Goal: Task Accomplishment & Management: Manage account settings

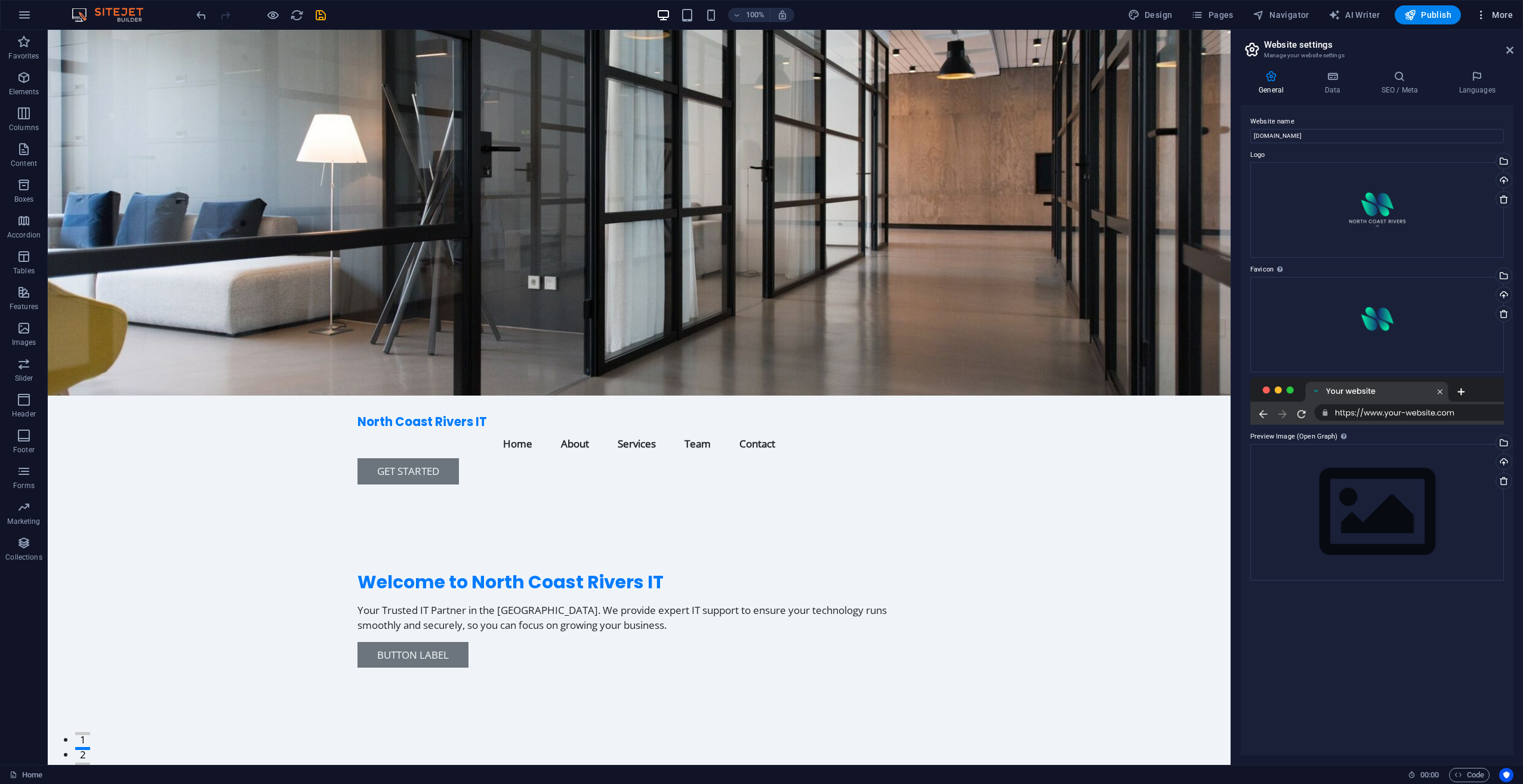
click at [1497, 14] on span "More" at bounding box center [1494, 15] width 37 height 12
click at [1397, 648] on div at bounding box center [761, 392] width 1523 height 784
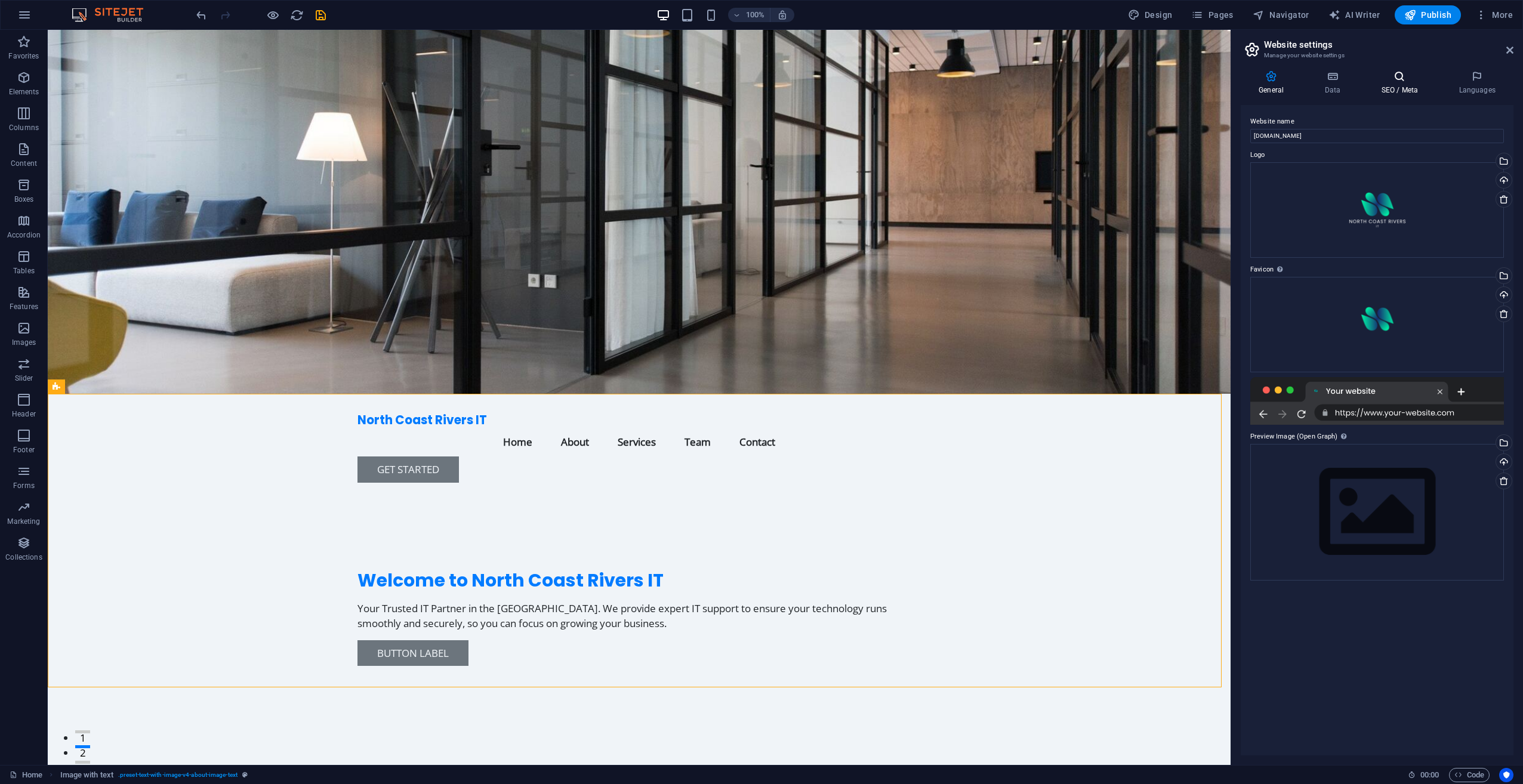
click at [1404, 87] on h4 "SEO / Meta" at bounding box center [1401, 83] width 77 height 25
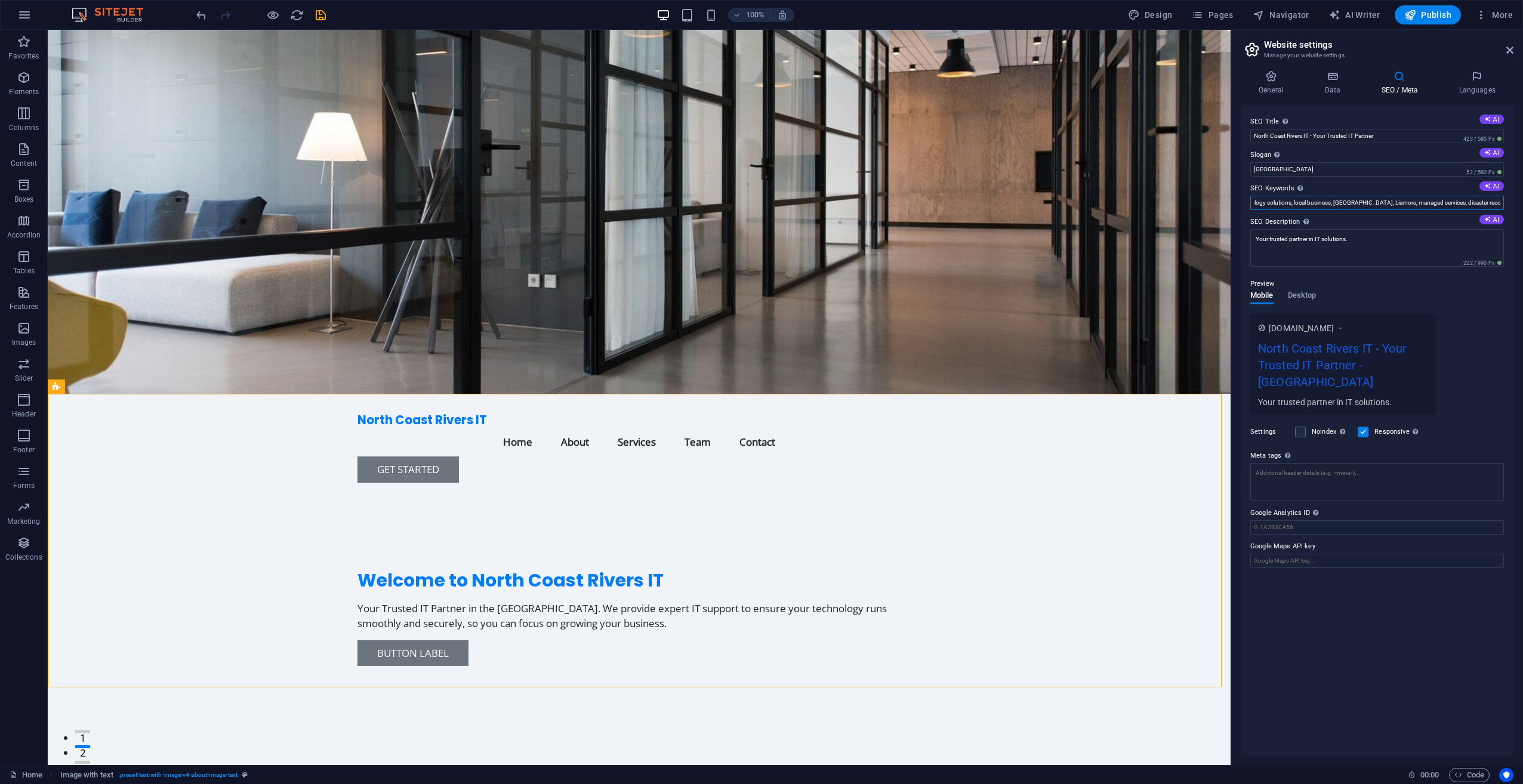
scroll to position [0, 0]
drag, startPoint x: 1286, startPoint y: 201, endPoint x: 1492, endPoint y: 205, distance: 206.0
click at [1492, 204] on input "IT support, cybersecurity, technology solutions, local business, [GEOGRAPHIC_DA…" at bounding box center [1377, 202] width 254 height 14
click at [1365, 259] on textarea "Your trusted partner in IT solutions." at bounding box center [1377, 252] width 254 height 47
click at [1492, 222] on button "AI" at bounding box center [1492, 219] width 24 height 9
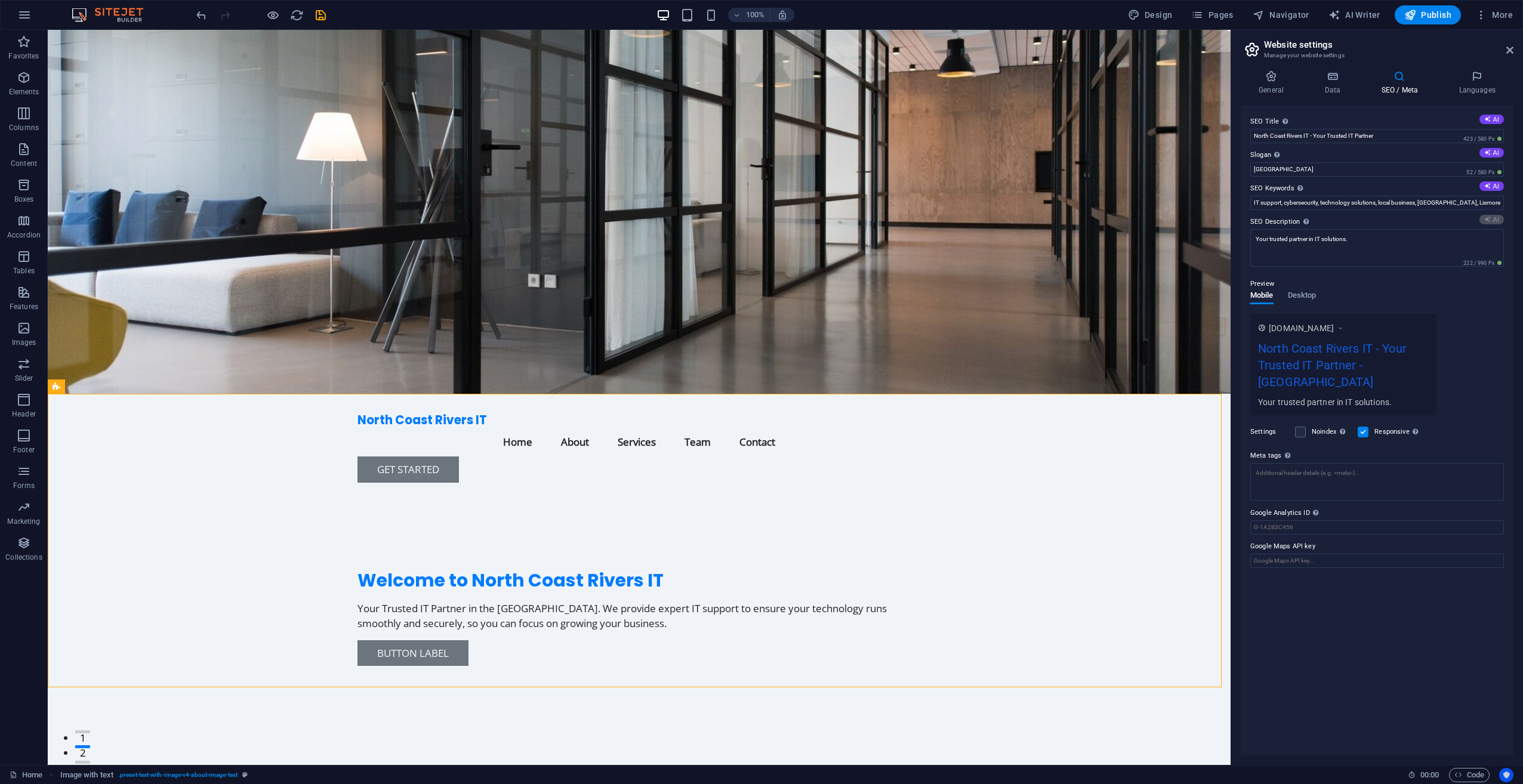
type textarea "Discover expert IT support with North Coast Rivers IT—your trusted partner in t…"
click at [1507, 51] on icon at bounding box center [1510, 50] width 7 height 9
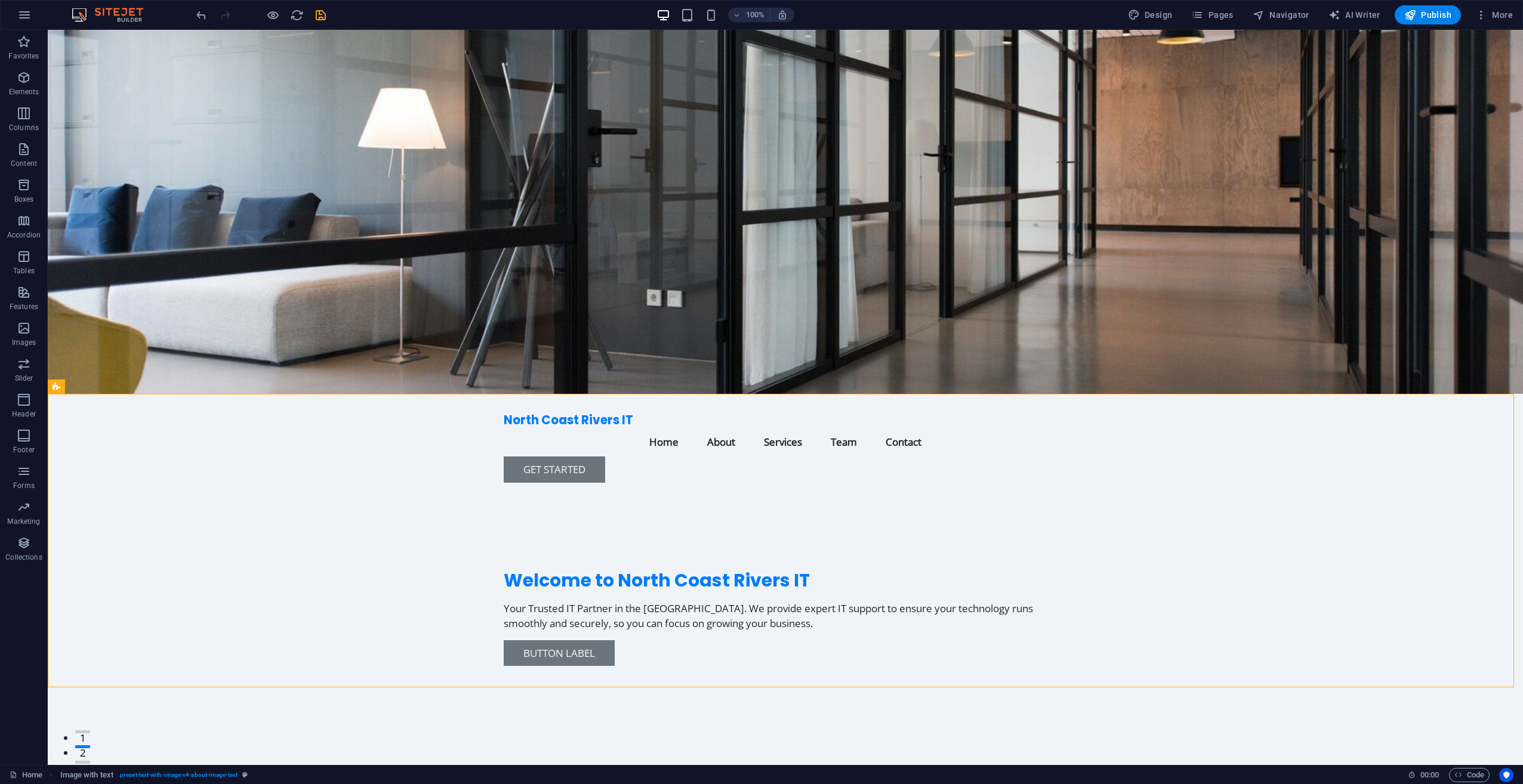
click at [1498, 26] on div "100% Design Pages Navigator AI Writer Publish More" at bounding box center [762, 15] width 1522 height 29
click at [1490, 20] on button "More" at bounding box center [1494, 15] width 47 height 20
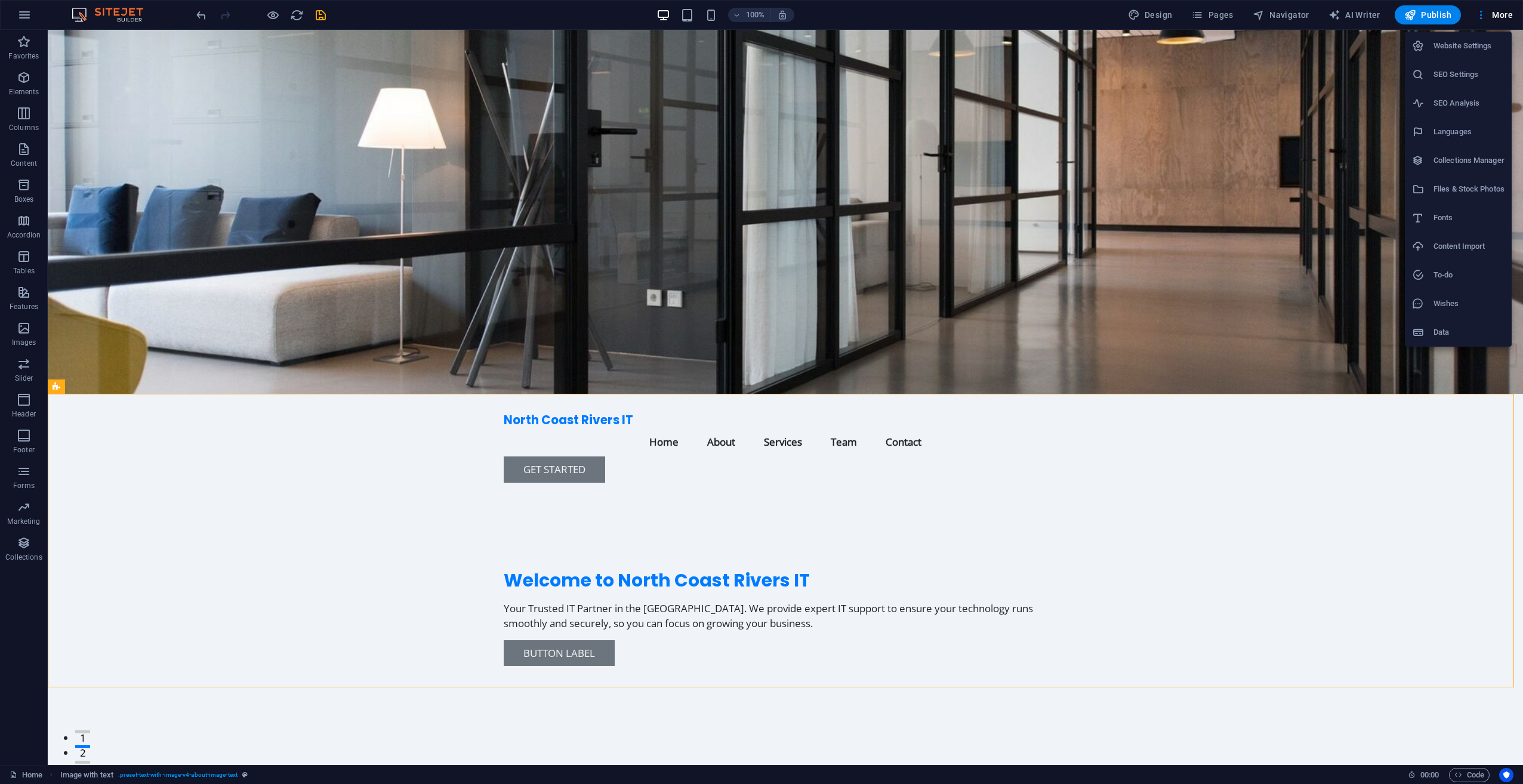
click at [1455, 304] on h6 "Wishes" at bounding box center [1469, 303] width 71 height 14
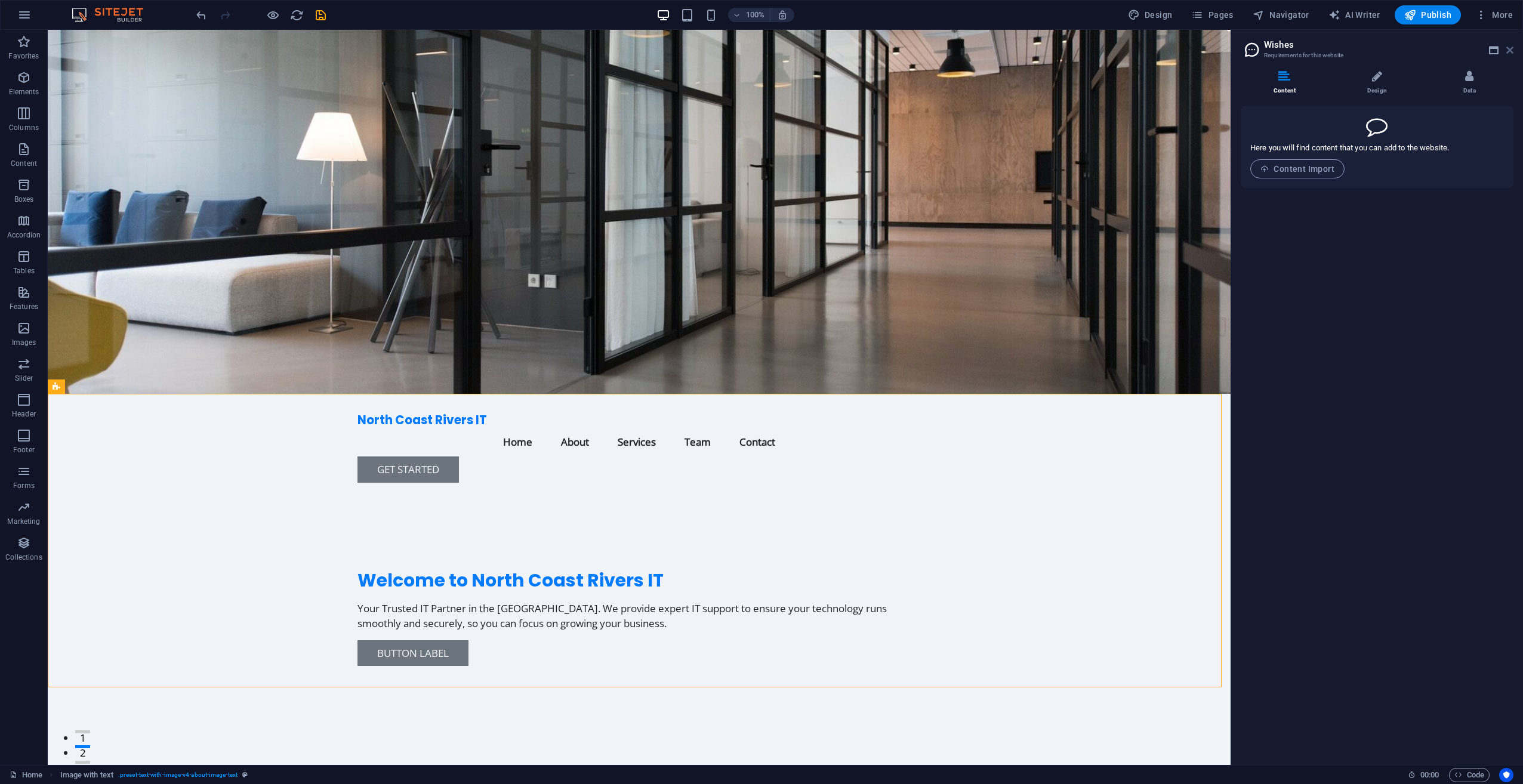
click at [1512, 50] on icon at bounding box center [1510, 50] width 7 height 9
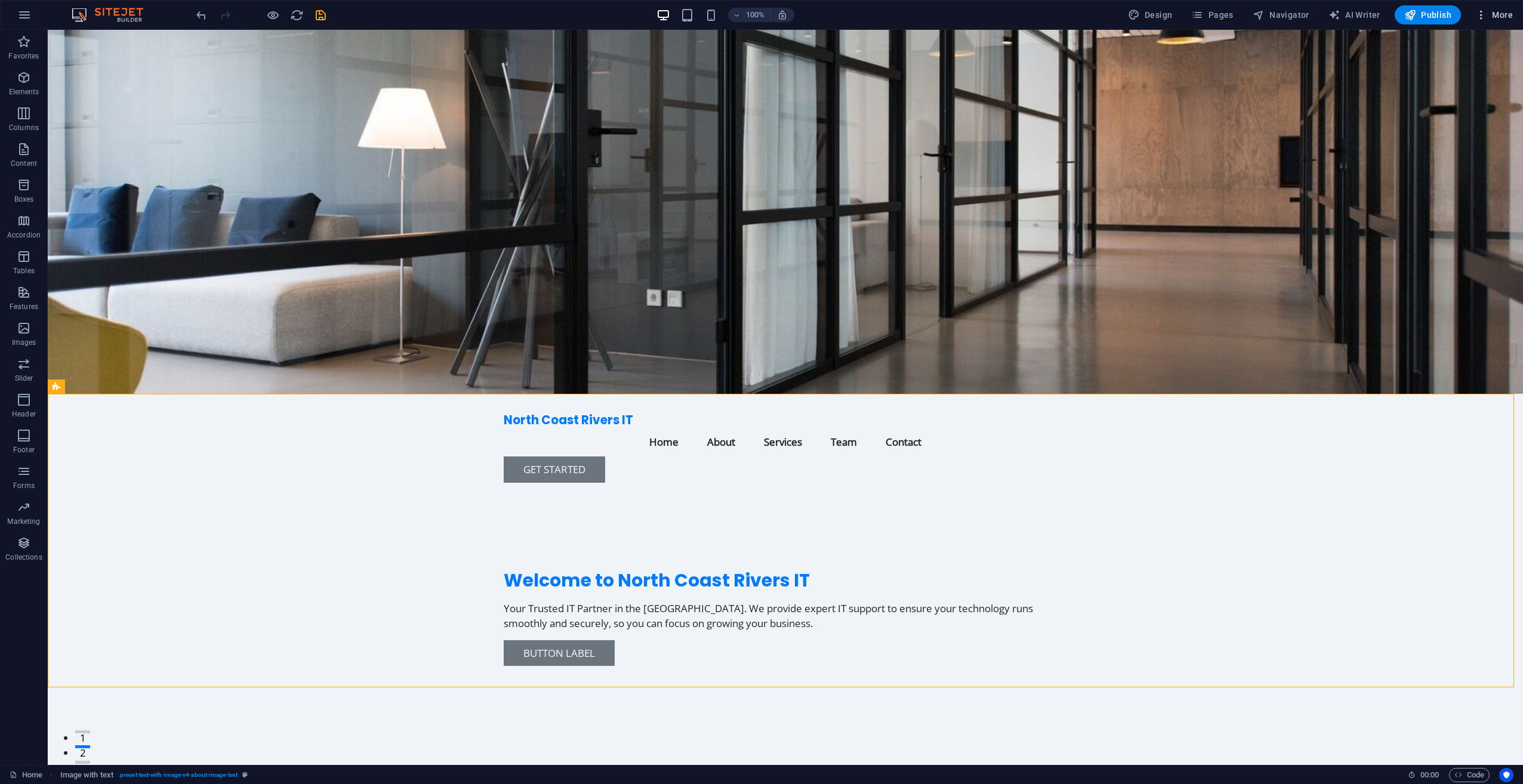
click at [1480, 12] on icon "button" at bounding box center [1481, 15] width 12 height 12
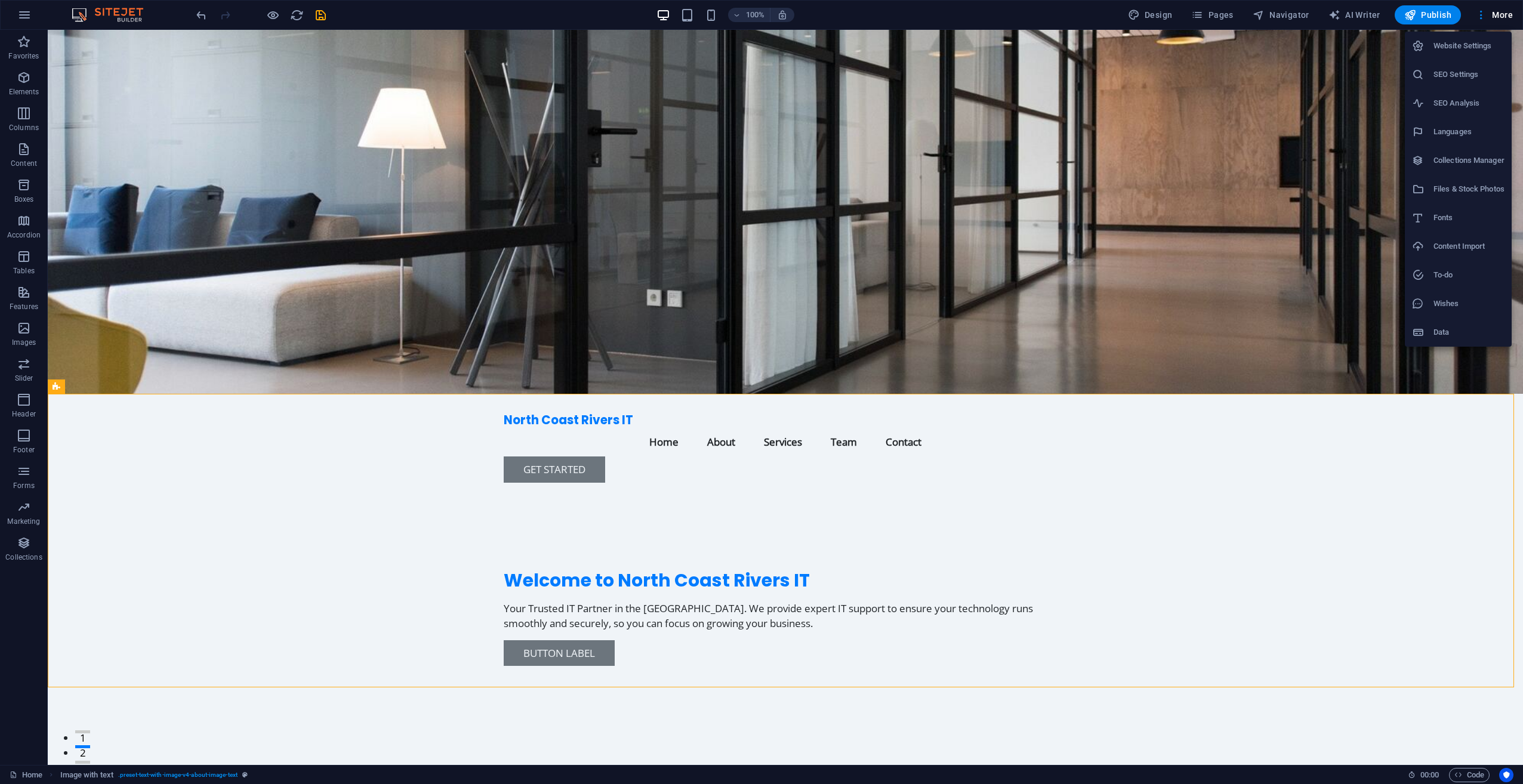
click at [317, 9] on div at bounding box center [761, 392] width 1523 height 784
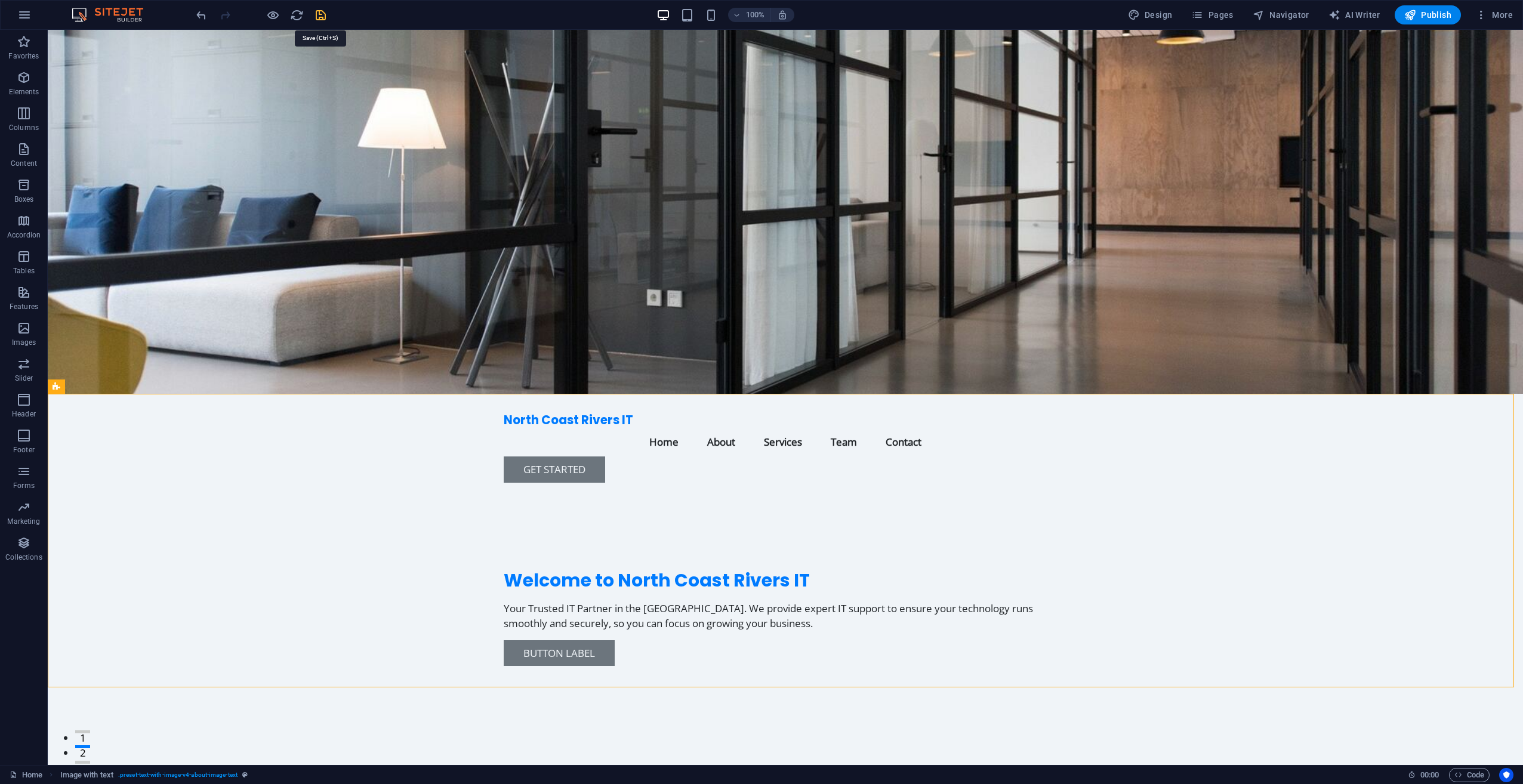
click at [316, 14] on icon "save" at bounding box center [320, 15] width 14 height 14
click at [1496, 19] on span "More" at bounding box center [1494, 15] width 37 height 12
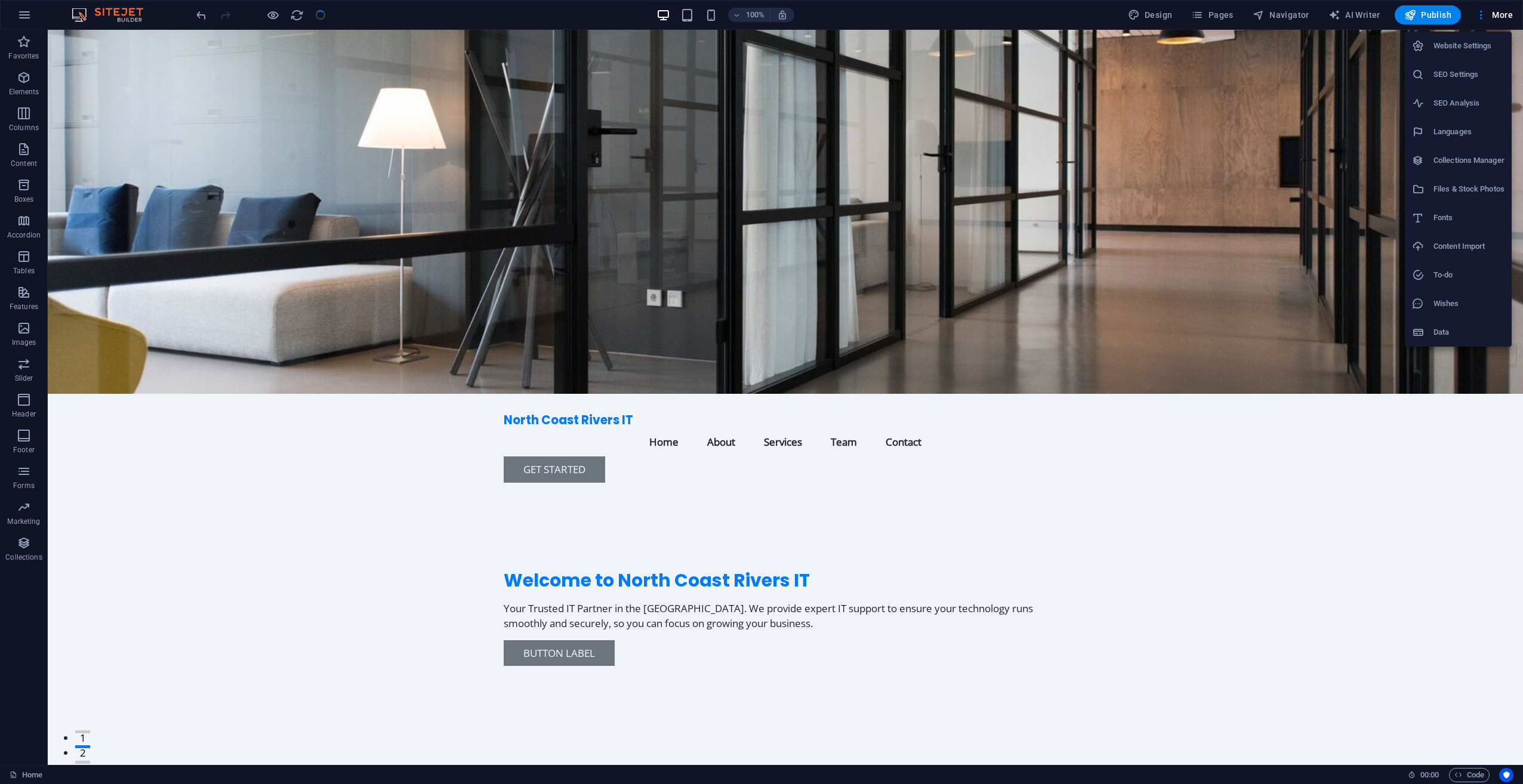
click at [1458, 44] on h6 "Website Settings" at bounding box center [1469, 46] width 71 height 14
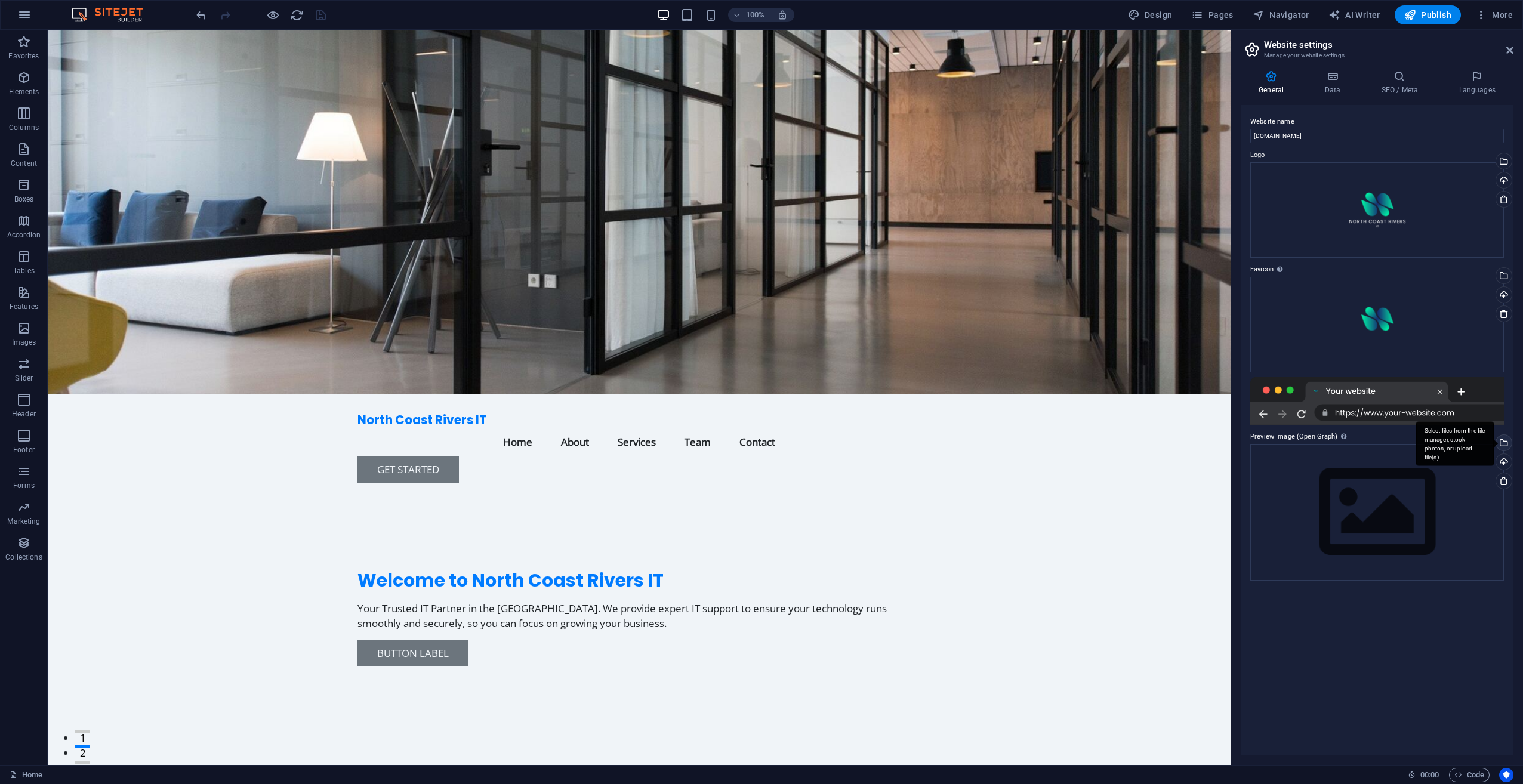
click at [1503, 435] on div "Select files from the file manager, stock photos, or upload file(s)" at bounding box center [1503, 444] width 18 height 18
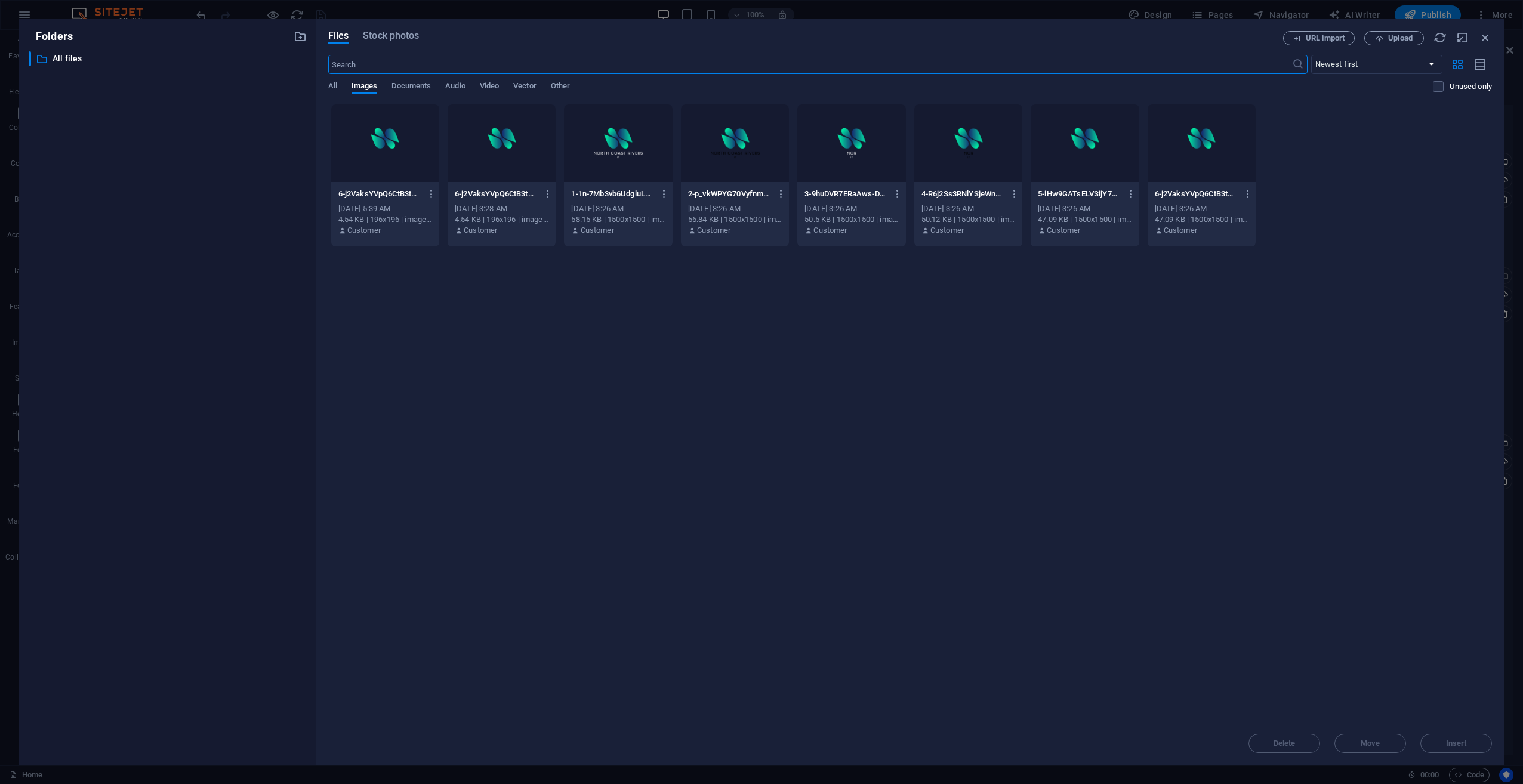
click at [574, 150] on div at bounding box center [618, 142] width 108 height 77
click at [1458, 740] on span "Insert" at bounding box center [1457, 744] width 20 height 7
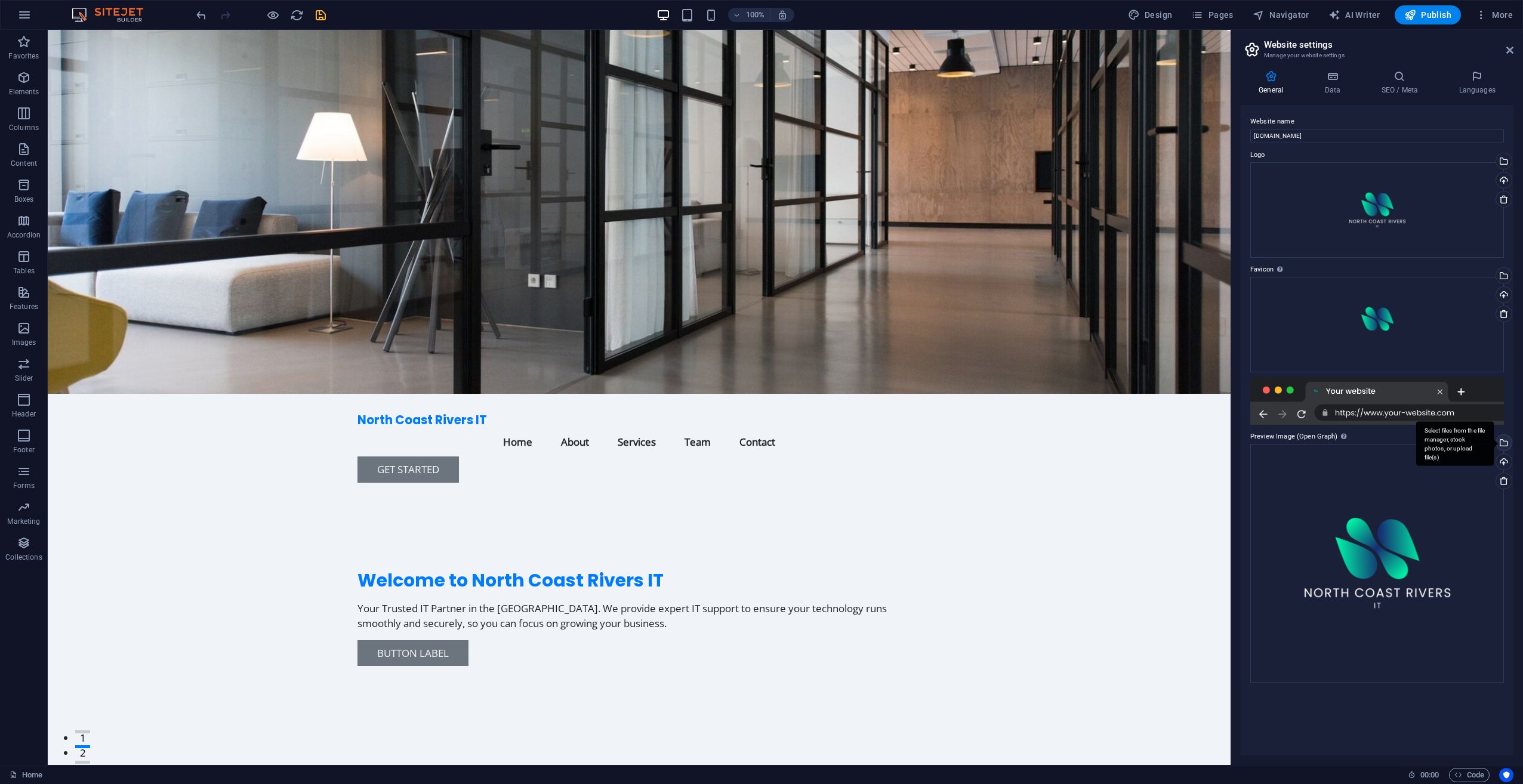
click at [1505, 437] on div "Select files from the file manager, stock photos, or upload file(s)" at bounding box center [1503, 444] width 18 height 18
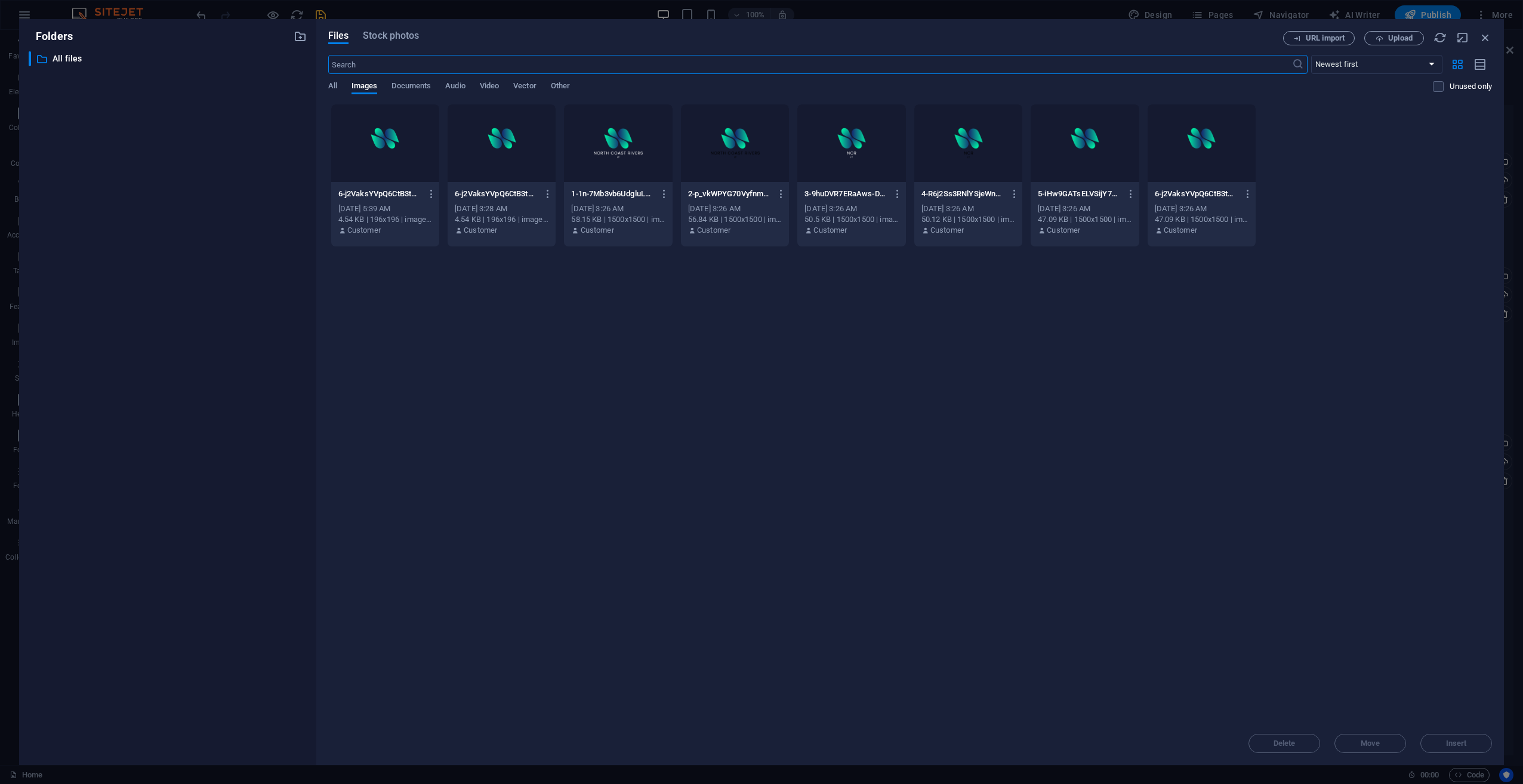
click at [841, 160] on div at bounding box center [851, 142] width 108 height 77
click at [1437, 735] on button "Insert" at bounding box center [1456, 743] width 72 height 20
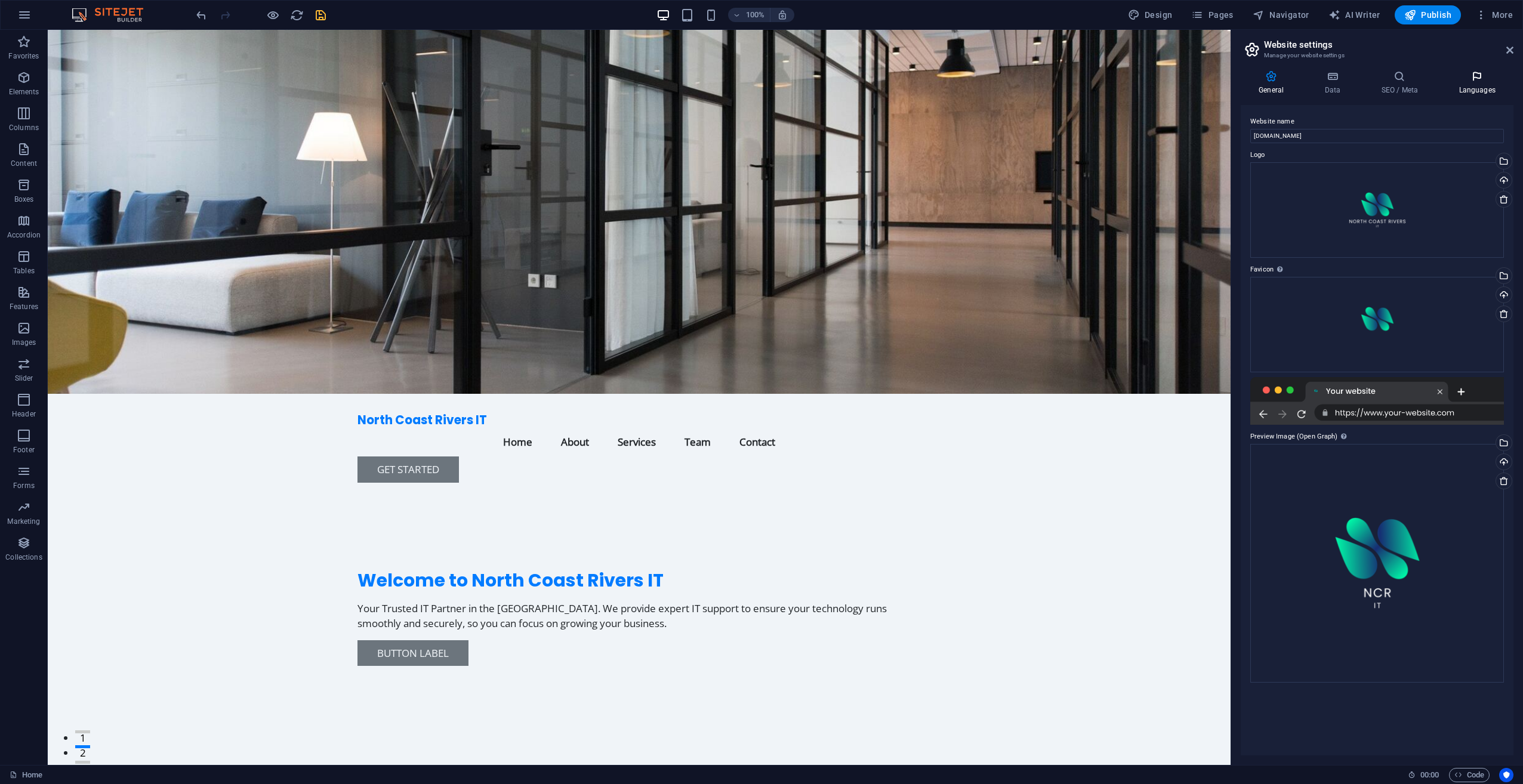
click at [1454, 74] on icon at bounding box center [1477, 76] width 73 height 12
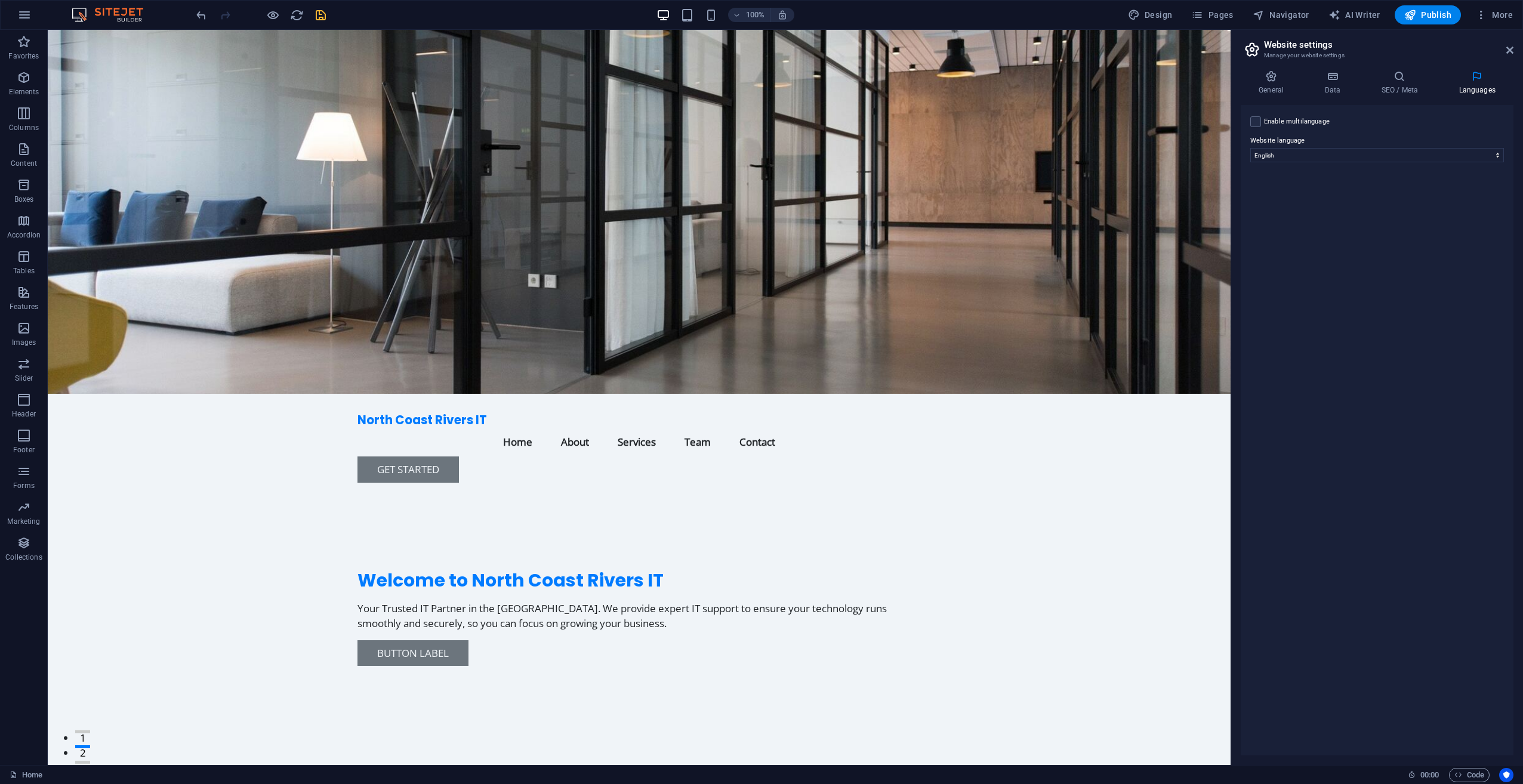
click at [1387, 70] on div "General Data SEO / Meta Languages Website name [DOMAIN_NAME] Logo Drag files he…" at bounding box center [1378, 412] width 292 height 704
click at [1394, 82] on icon at bounding box center [1399, 76] width 73 height 12
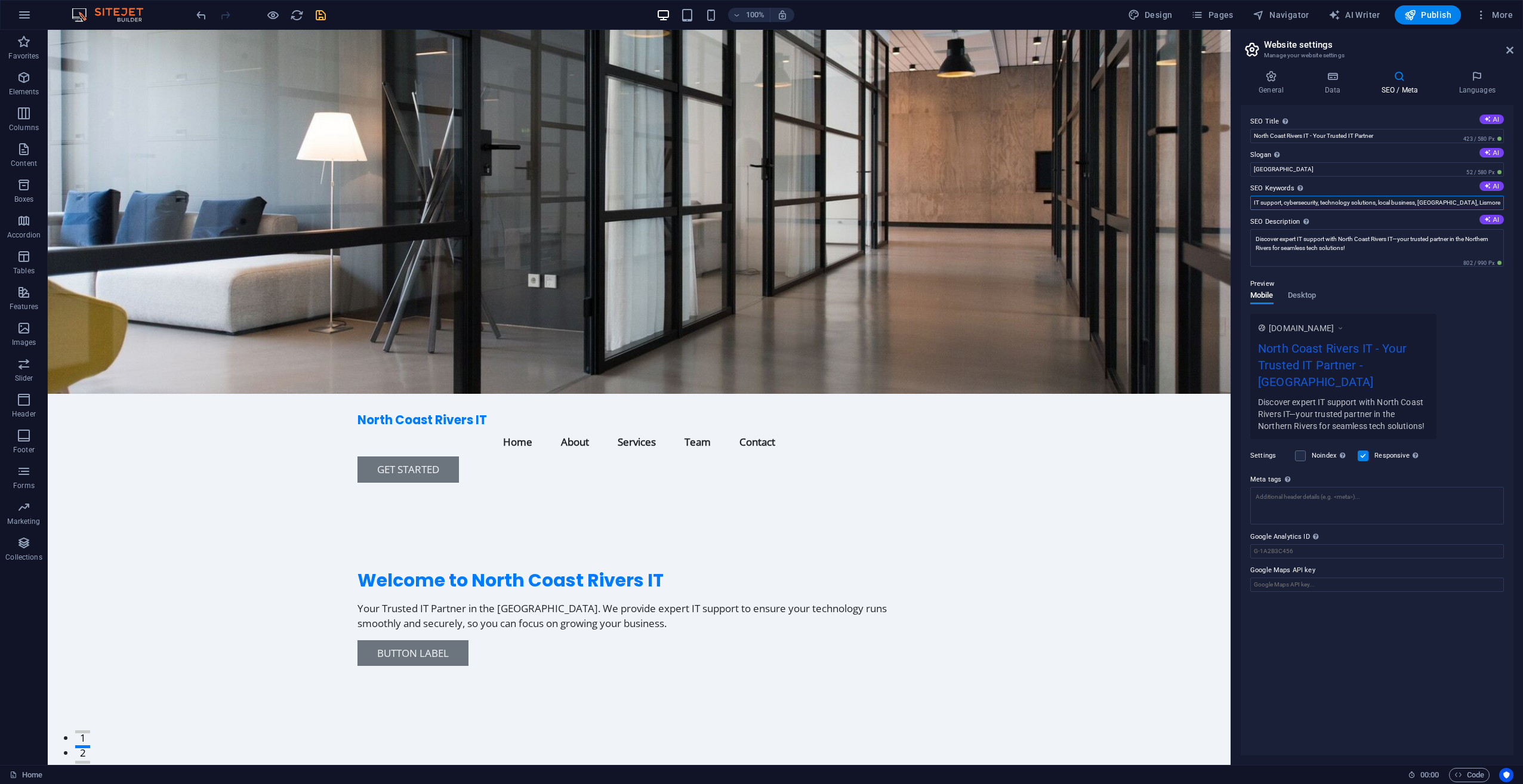
click at [1312, 203] on input "IT support, cybersecurity, technology solutions, local business, [GEOGRAPHIC_DA…" at bounding box center [1377, 202] width 254 height 14
drag, startPoint x: 1384, startPoint y: 132, endPoint x: 1316, endPoint y: 132, distance: 68.0
click at [1316, 132] on input "North Coast Rivers IT - Your Trusted IT Partner" at bounding box center [1377, 136] width 254 height 14
click at [1378, 171] on input "[GEOGRAPHIC_DATA]" at bounding box center [1377, 169] width 254 height 14
click at [324, 14] on icon "save" at bounding box center [320, 15] width 14 height 14
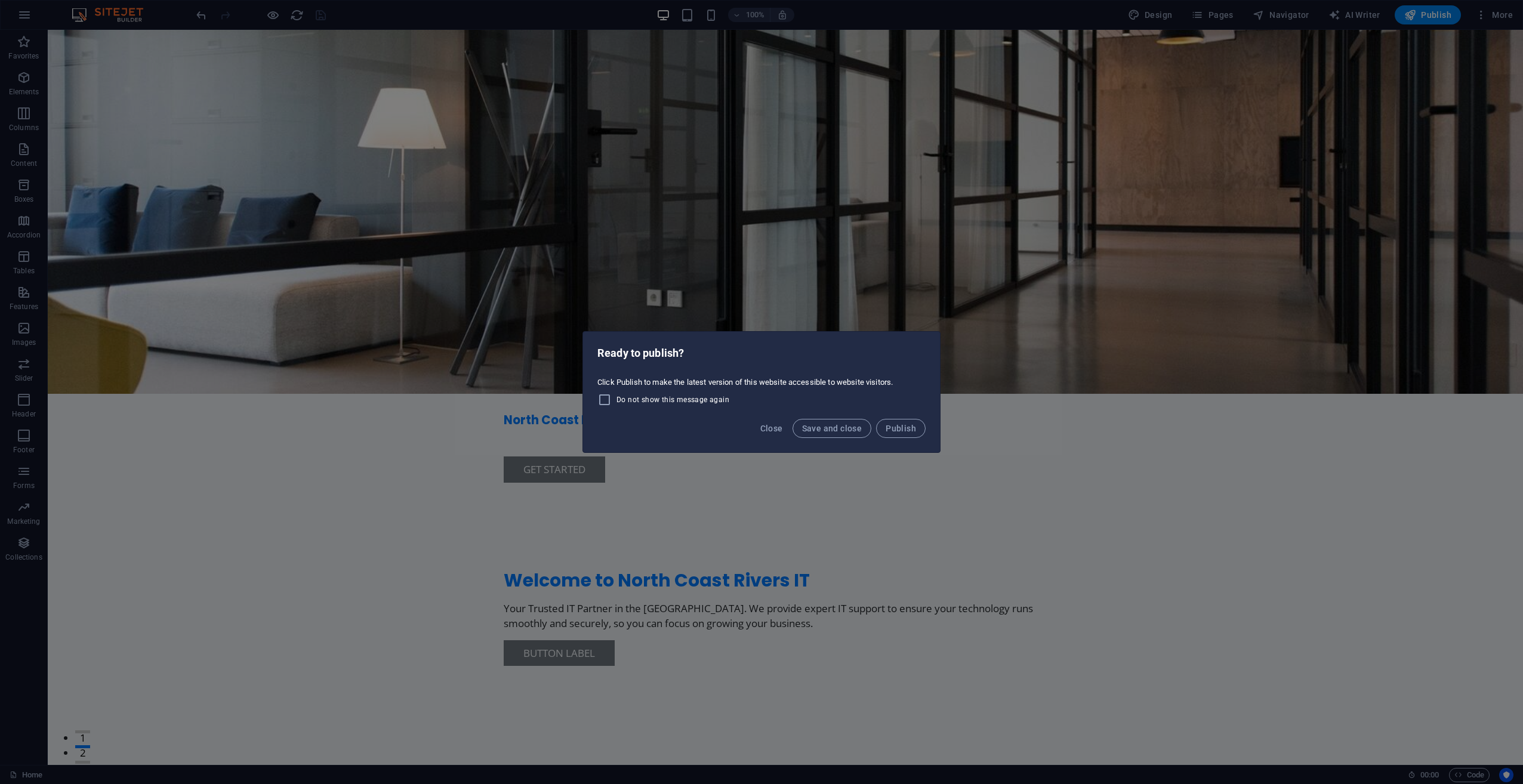
click at [644, 400] on span "Do not show this message again" at bounding box center [673, 400] width 113 height 9
click at [617, 400] on input "Do not show this message again" at bounding box center [607, 399] width 20 height 14
checkbox input "true"
